Goal: Find specific page/section: Find specific page/section

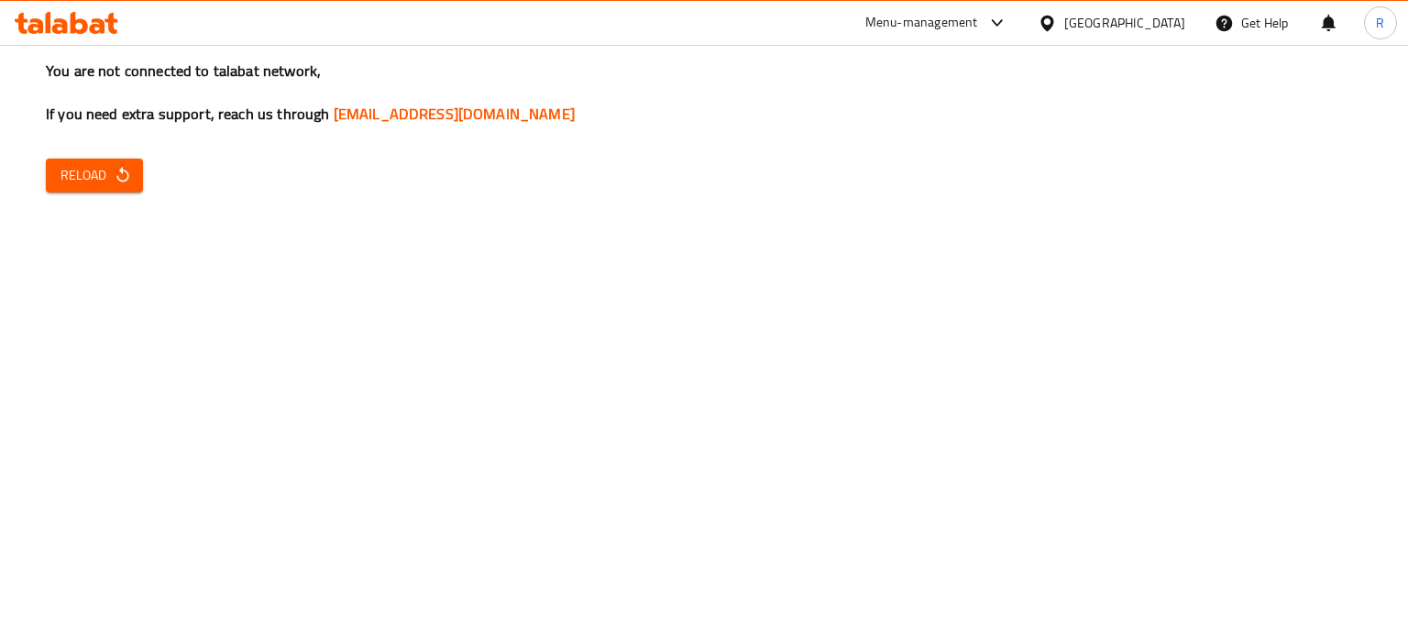
click at [72, 193] on div "You are not connected to talabat network, If you need extra support, reach us t…" at bounding box center [704, 318] width 1408 height 637
click at [94, 175] on span "Reload" at bounding box center [94, 175] width 68 height 23
click at [1008, 26] on icon at bounding box center [997, 23] width 22 height 22
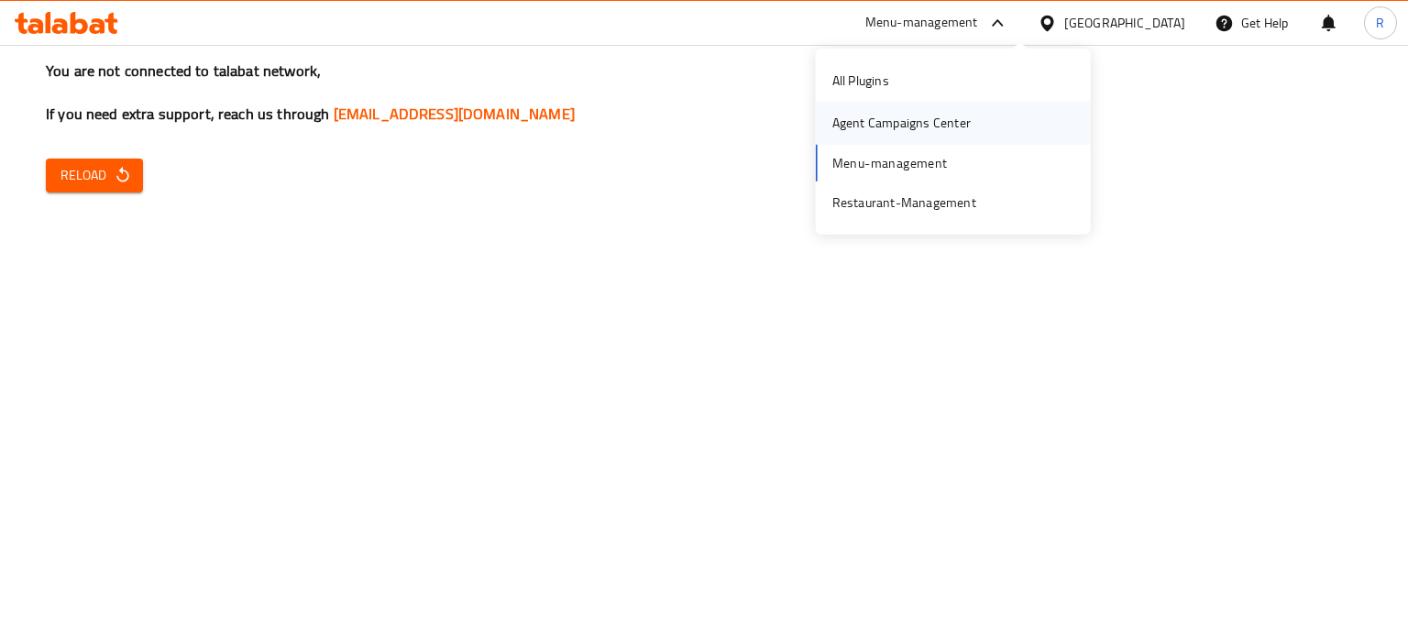
click at [904, 124] on div "Agent Campaigns Center" at bounding box center [901, 123] width 138 height 20
